Goal: Task Accomplishment & Management: Use online tool/utility

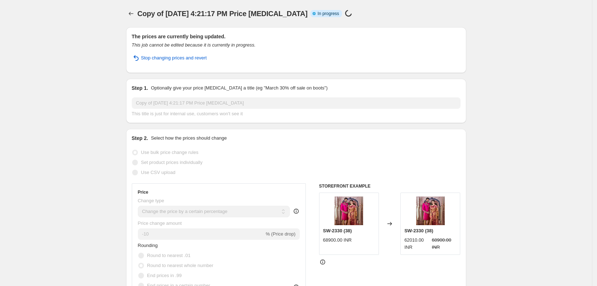
select select "percentage"
select select "tag"
select select "not_equal"
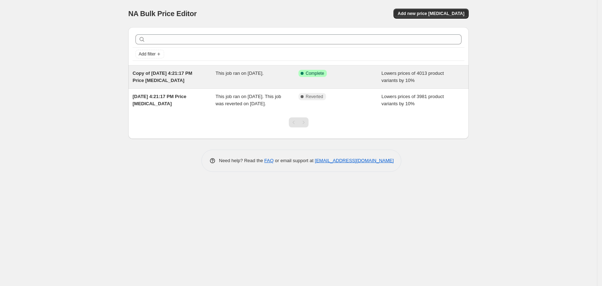
click at [281, 82] on div "This job ran on [DATE]." at bounding box center [257, 77] width 83 height 14
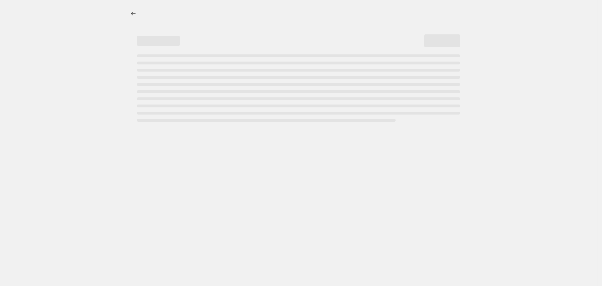
select select "percentage"
select select "tag"
select select "not_equal"
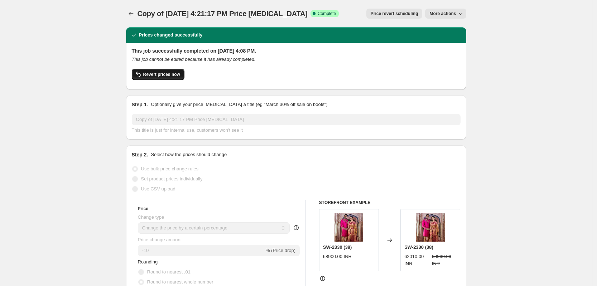
click at [172, 75] on span "Revert prices now" at bounding box center [161, 75] width 37 height 6
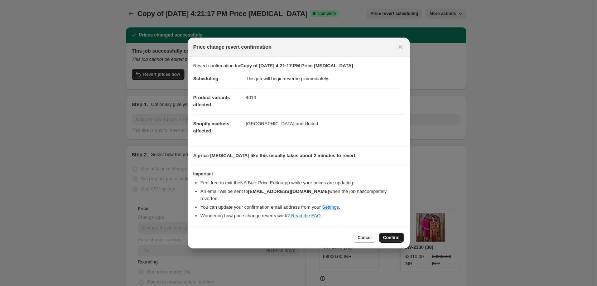
click at [391, 235] on span "Confirm" at bounding box center [391, 238] width 16 height 6
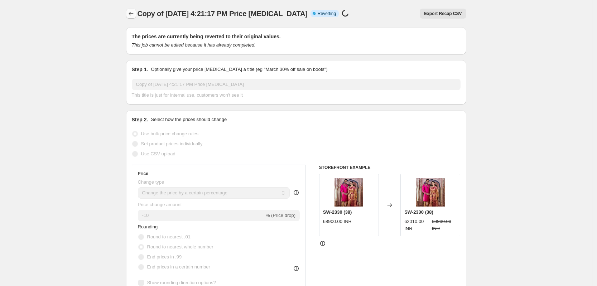
click at [132, 12] on icon "Price change jobs" at bounding box center [130, 13] width 7 height 7
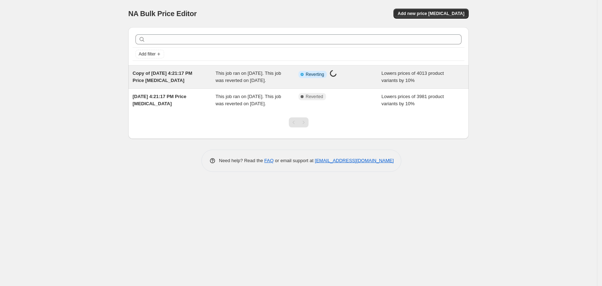
click at [256, 82] on span "This job ran on August 20, 2025. This job was reverted on August 21, 2025." at bounding box center [249, 77] width 66 height 13
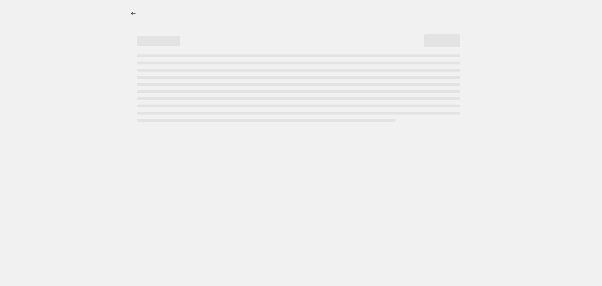
select select "percentage"
select select "tag"
select select "not_equal"
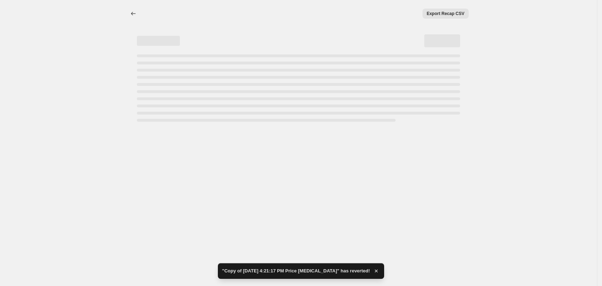
select select "percentage"
select select "tag"
select select "not_equal"
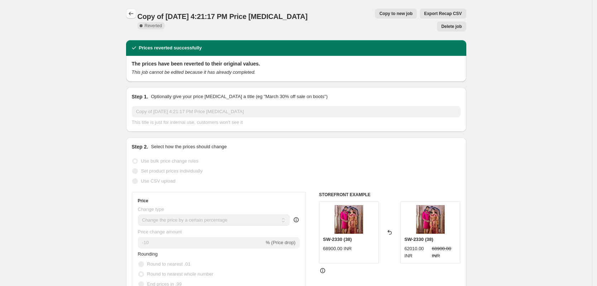
click at [134, 13] on icon "Price change jobs" at bounding box center [130, 13] width 7 height 7
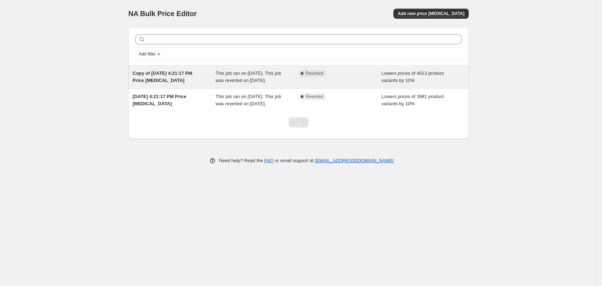
click at [243, 82] on span "This job ran on August 20, 2025. This job was reverted on August 21, 2025." at bounding box center [249, 77] width 66 height 13
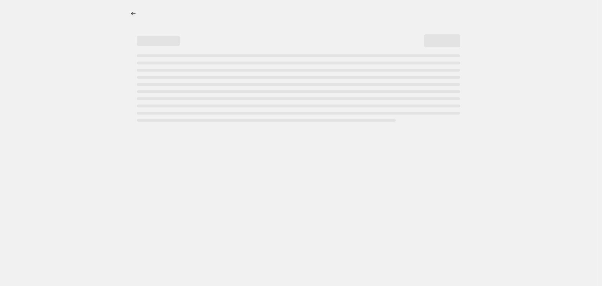
select select "percentage"
select select "tag"
select select "not_equal"
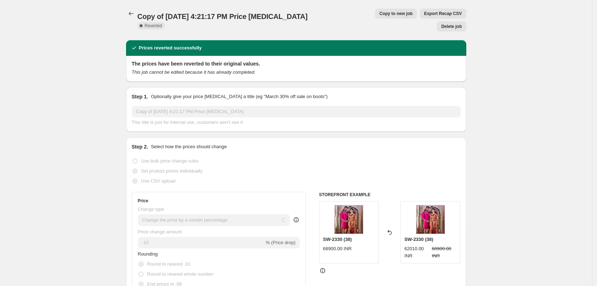
click at [375, 9] on button "Copy to new job" at bounding box center [396, 14] width 42 height 10
select select "percentage"
select select "tag"
select select "not_equal"
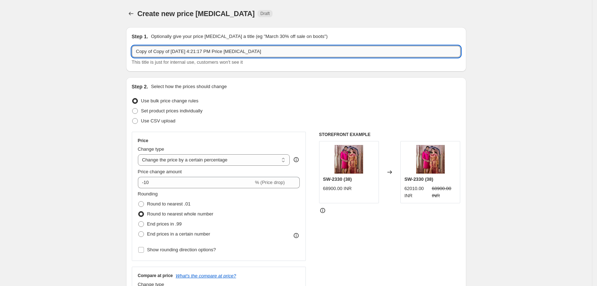
click at [174, 52] on input "Copy of Copy of Aug 15, 2025, 4:21:17 PM Price change job" at bounding box center [296, 51] width 329 height 11
click at [152, 52] on input "Aug 15, 2025, 4:21:17 PM Price change job" at bounding box center [296, 51] width 329 height 11
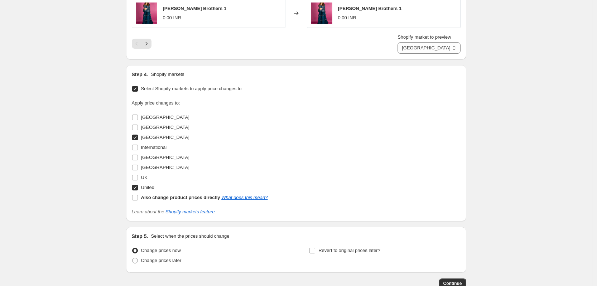
scroll to position [639, 0]
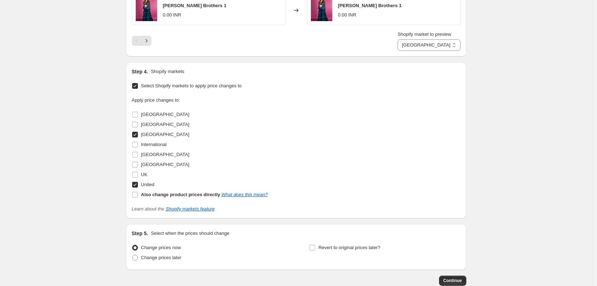
type input "Aug 21, 2025, 4:21:17 PM Price change job"
click at [136, 135] on input "India" at bounding box center [135, 135] width 6 height 6
checkbox input "false"
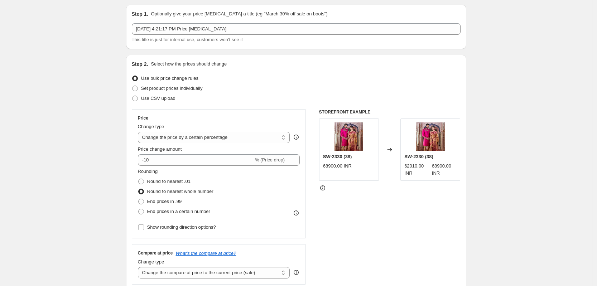
scroll to position [0, 0]
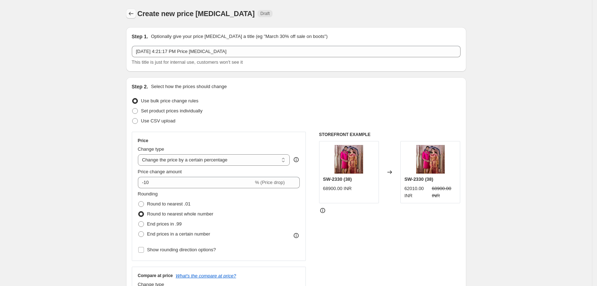
click at [135, 15] on icon "Price change jobs" at bounding box center [130, 13] width 7 height 7
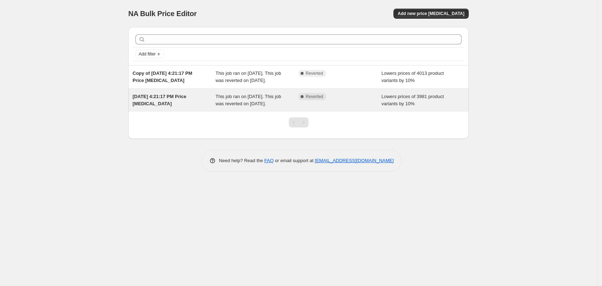
click at [279, 106] on span "This job ran on August 15, 2025. This job was reverted on August 20, 2025." at bounding box center [249, 100] width 66 height 13
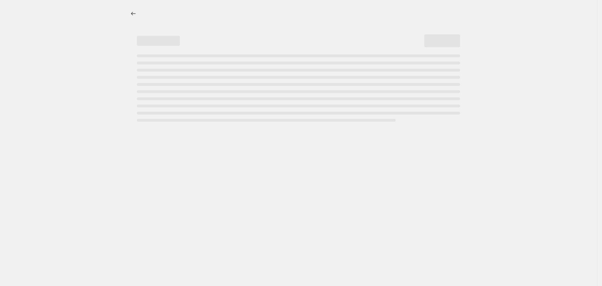
select select "percentage"
select select "tag"
select select "not_equal"
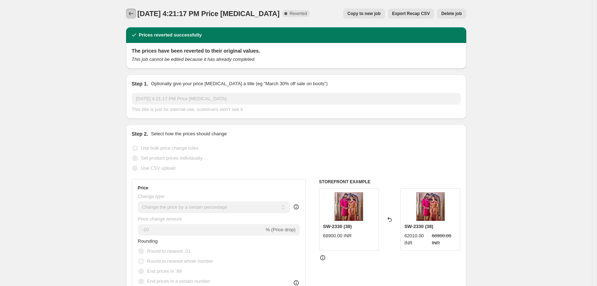
click at [132, 14] on icon "Price change jobs" at bounding box center [131, 14] width 5 height 4
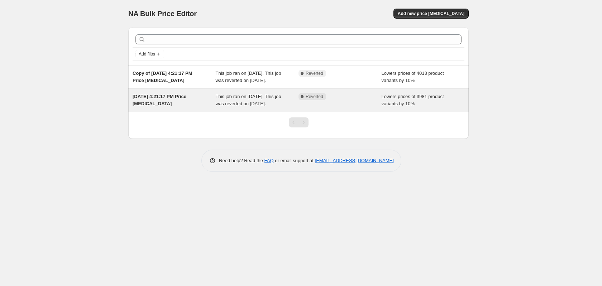
click at [306, 100] on span "Reverted" at bounding box center [314, 97] width 18 height 6
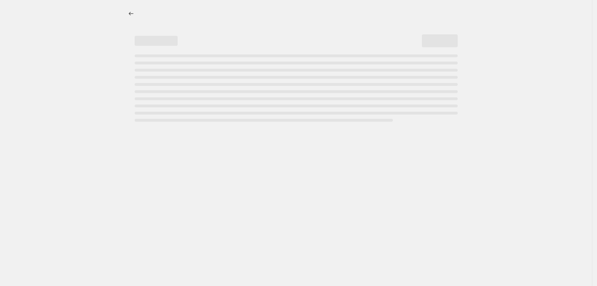
select select "percentage"
select select "tag"
select select "not_equal"
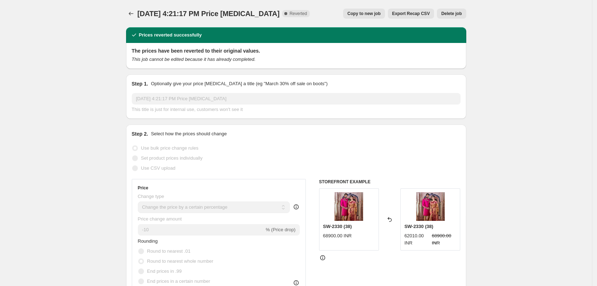
click at [372, 11] on span "Copy to new job" at bounding box center [363, 14] width 33 height 6
select select "percentage"
select select "tag"
select select "not_equal"
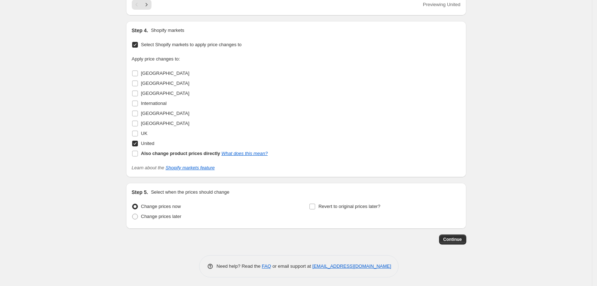
scroll to position [671, 0]
click at [457, 241] on span "Continue" at bounding box center [452, 239] width 19 height 6
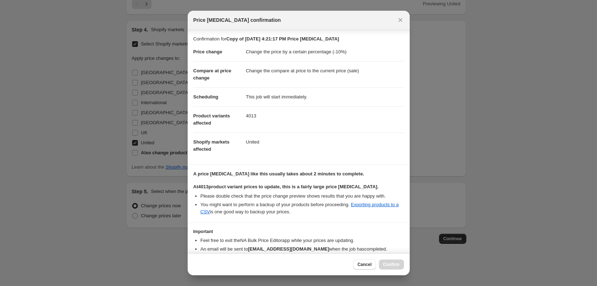
scroll to position [37, 0]
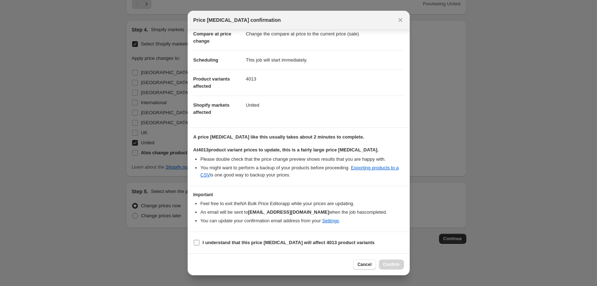
click at [196, 245] on input "I understand that this price change job will affect 4013 product variants" at bounding box center [197, 243] width 6 height 6
checkbox input "true"
click at [394, 264] on span "Confirm" at bounding box center [391, 265] width 16 height 6
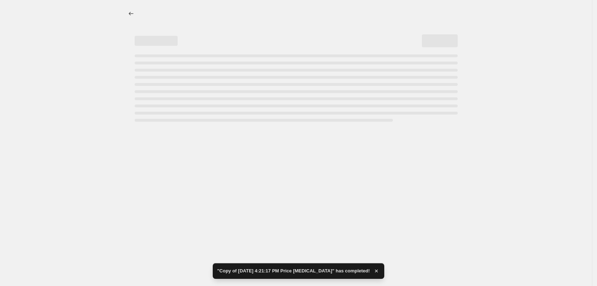
select select "percentage"
select select "tag"
select select "not_equal"
